Goal: Information Seeking & Learning: Learn about a topic

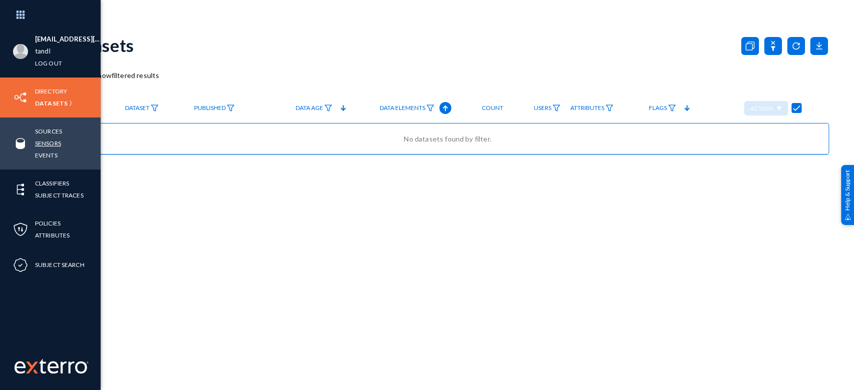
click at [51, 140] on link "Sensors" at bounding box center [48, 144] width 26 height 12
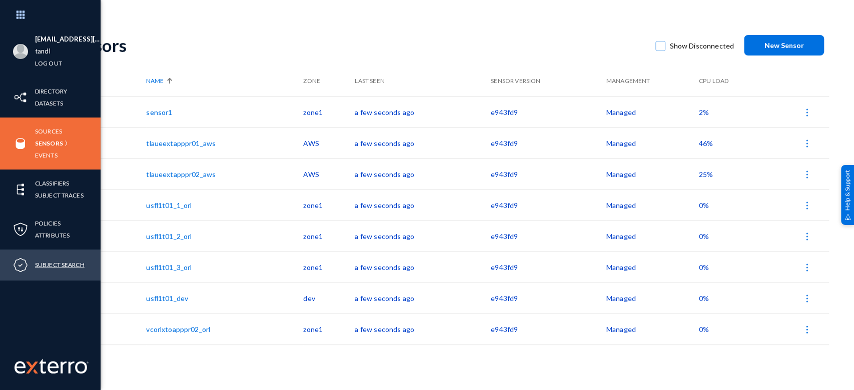
click at [54, 267] on link "Subject Search" at bounding box center [60, 265] width 50 height 12
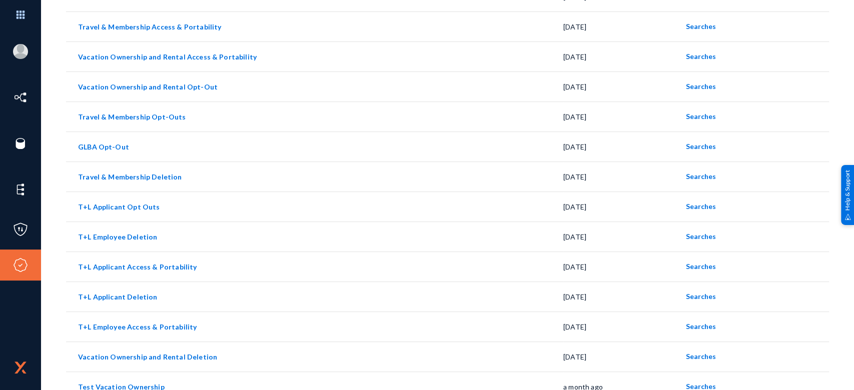
scroll to position [304, 0]
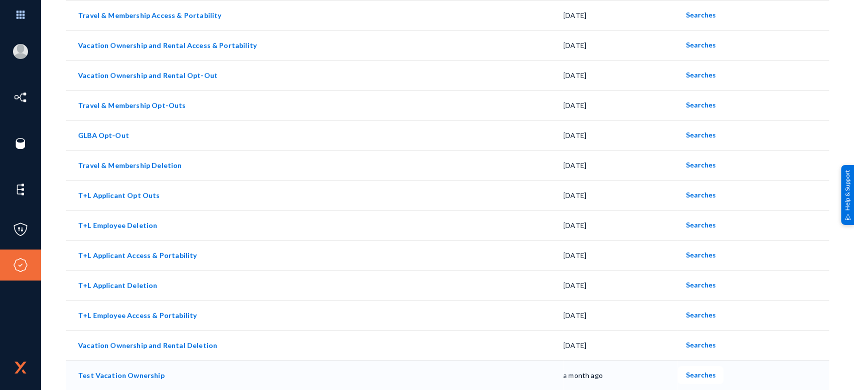
click at [144, 373] on link "Test Vacation Ownership" at bounding box center [121, 375] width 87 height 9
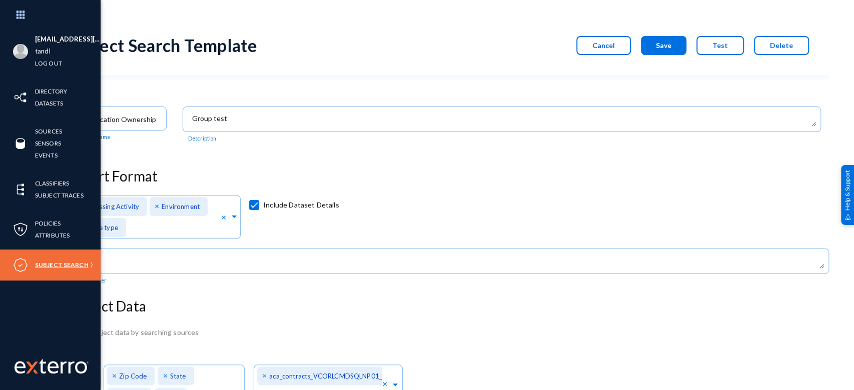
click at [44, 263] on link "Subject Search" at bounding box center [62, 265] width 54 height 12
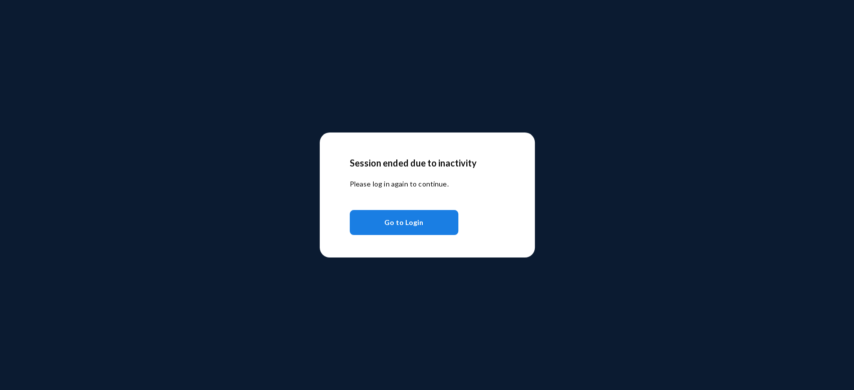
click at [403, 219] on span "Go to Login" at bounding box center [403, 223] width 39 height 18
